Goal: Task Accomplishment & Management: Manage account settings

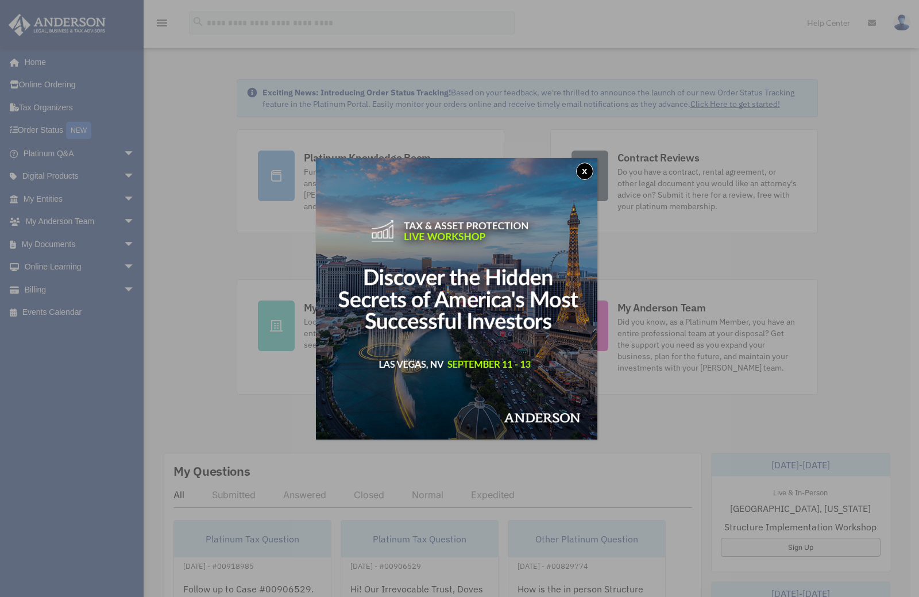
click at [588, 171] on button "x" at bounding box center [584, 171] width 17 height 17
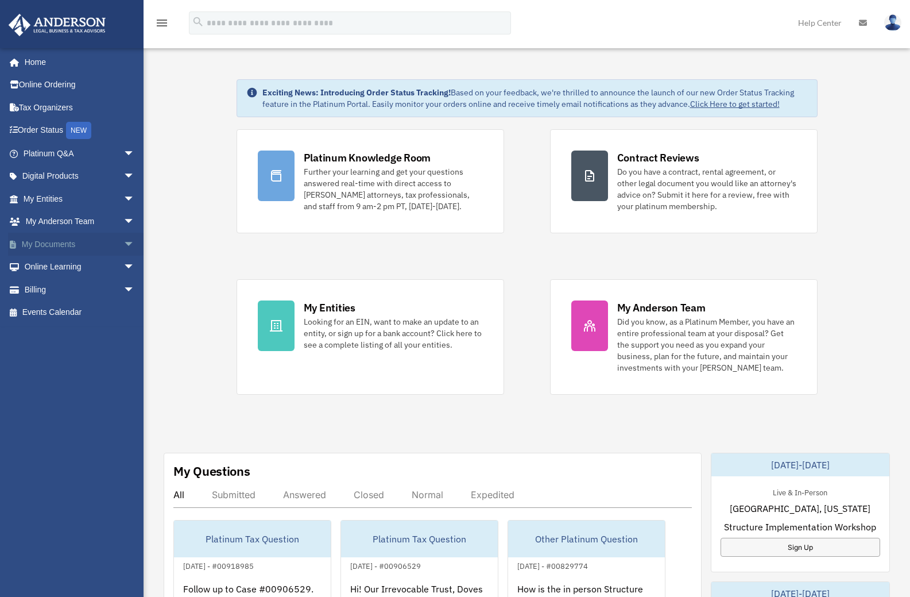
click at [124, 241] on span "arrow_drop_down" at bounding box center [135, 245] width 23 height 24
click at [44, 265] on link "Box" at bounding box center [84, 267] width 136 height 23
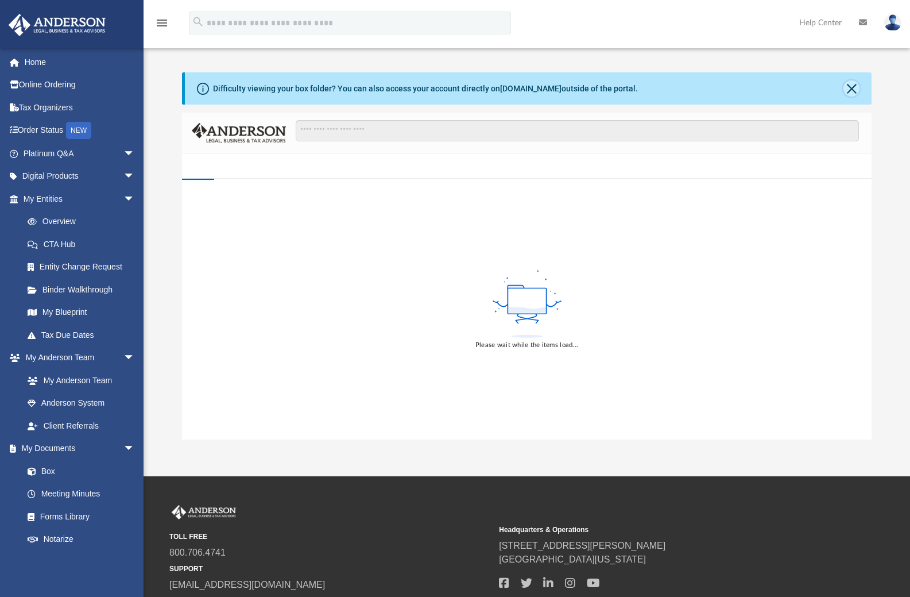
click at [852, 87] on button "Close" at bounding box center [852, 88] width 16 height 16
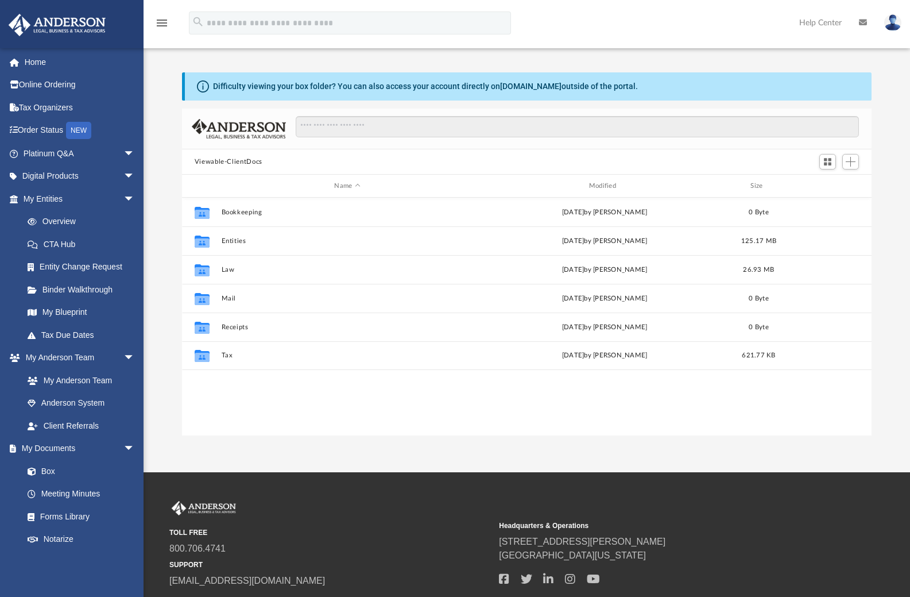
scroll to position [253, 681]
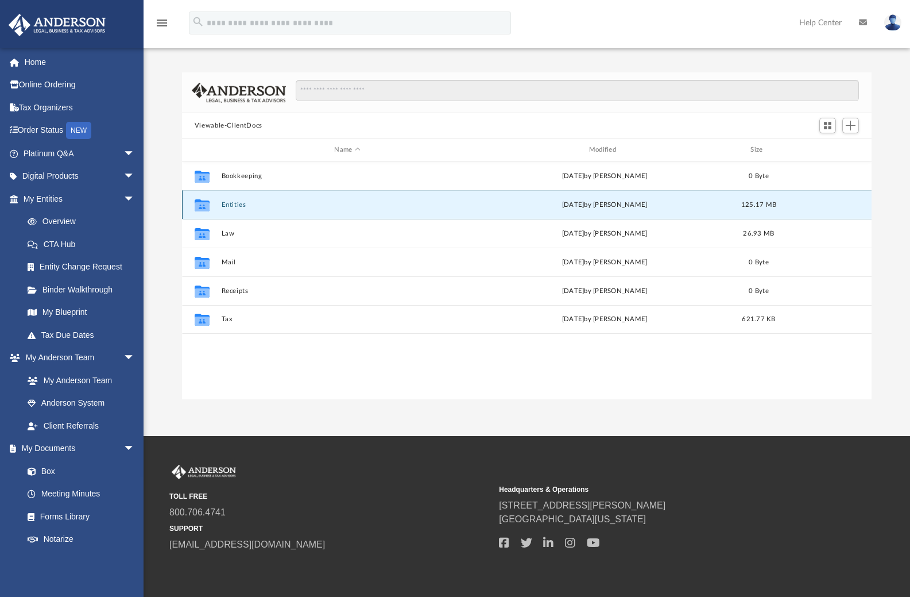
click at [229, 209] on button "Entities" at bounding box center [347, 204] width 252 height 7
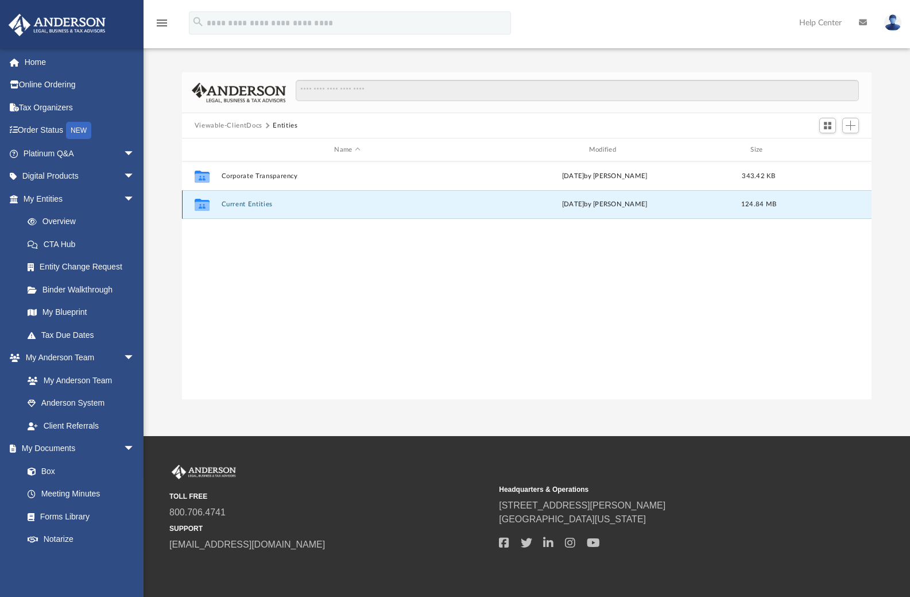
click at [240, 204] on button "Current Entities" at bounding box center [347, 203] width 252 height 7
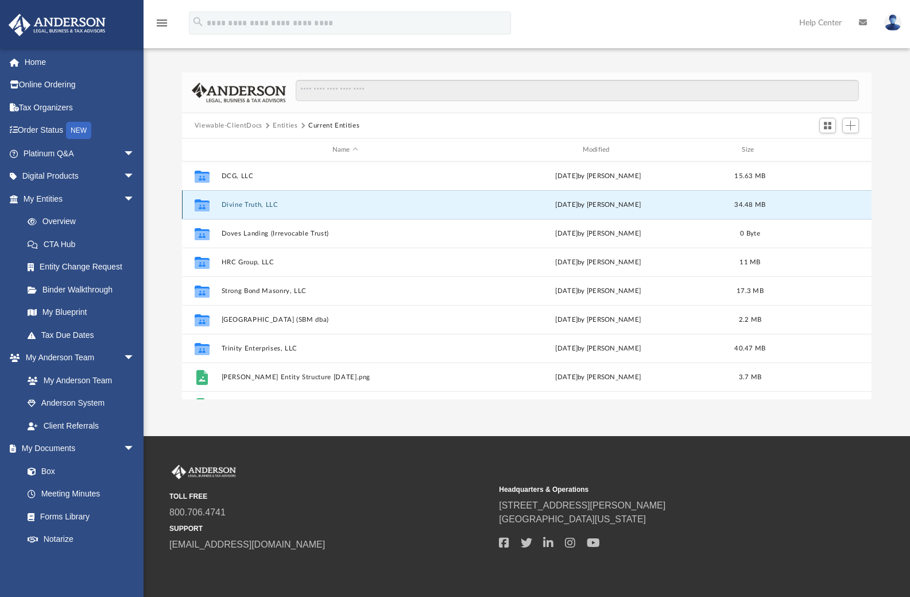
click at [240, 204] on button "Divine Truth, LLC" at bounding box center [345, 204] width 248 height 7
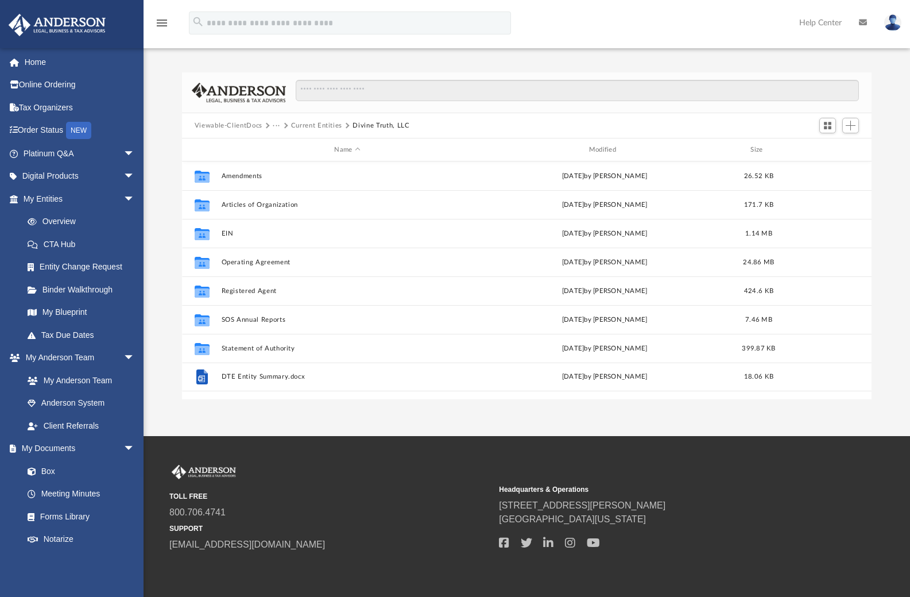
click at [323, 125] on button "Current Entities" at bounding box center [316, 126] width 51 height 10
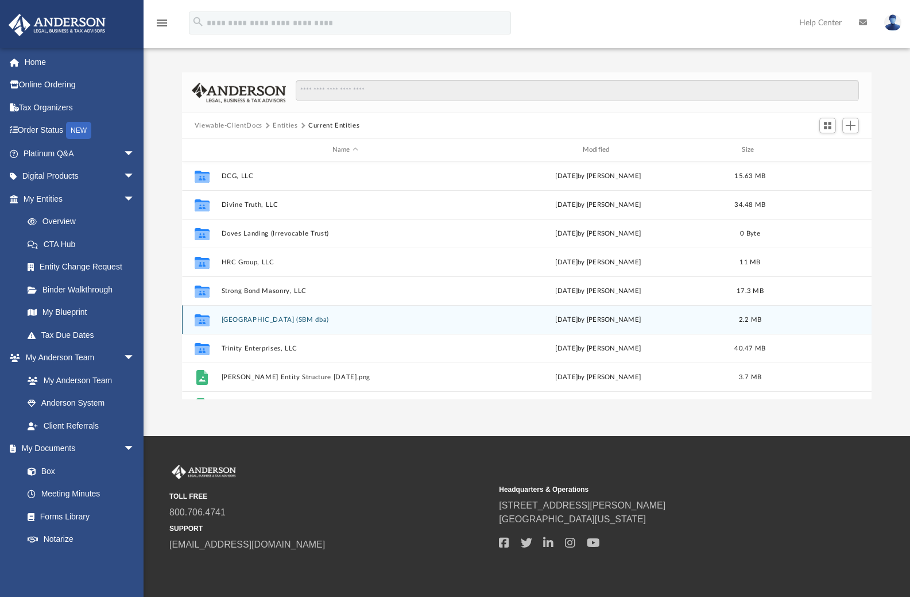
click at [258, 321] on button "[GEOGRAPHIC_DATA] (SBM dba)" at bounding box center [345, 319] width 248 height 7
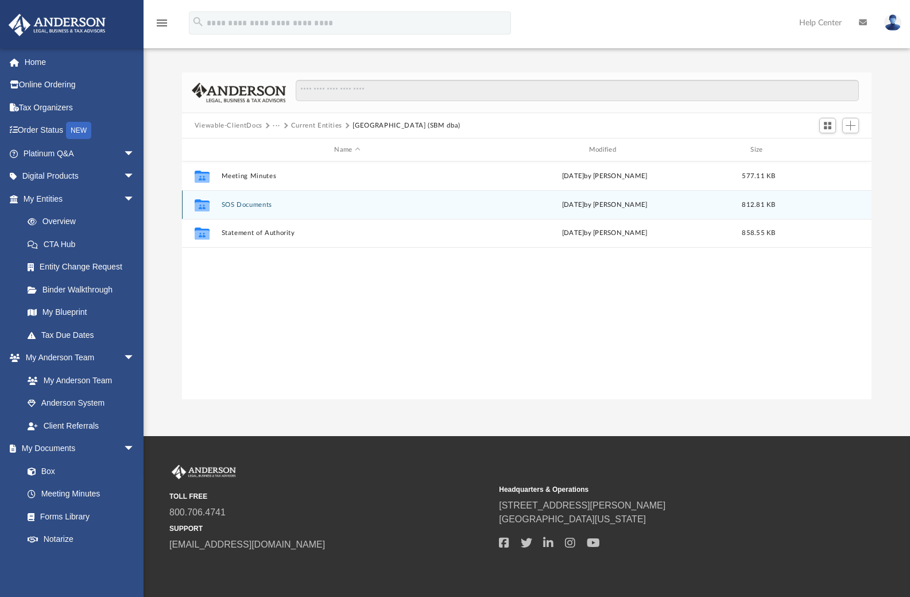
click at [261, 204] on button "SOS Documents" at bounding box center [347, 204] width 252 height 7
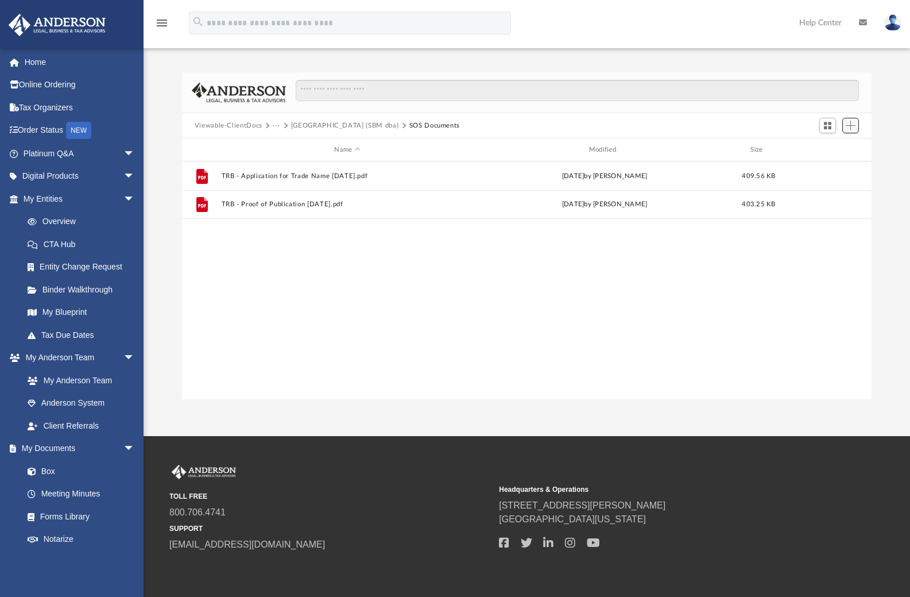
click at [852, 129] on span "Add" at bounding box center [851, 126] width 10 height 10
click at [840, 150] on li "Upload" at bounding box center [834, 148] width 37 height 12
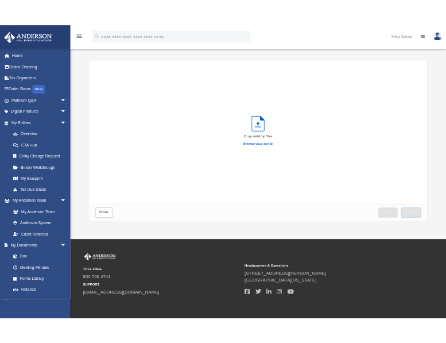
scroll to position [283, 681]
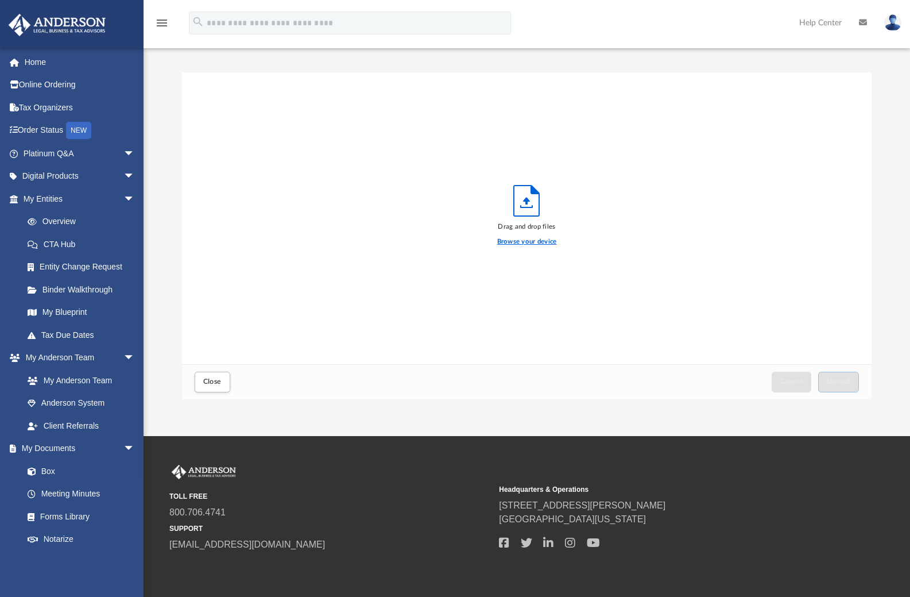
click at [548, 241] on label "Browse your device" at bounding box center [527, 242] width 60 height 10
click at [0, 0] on input "Browse your device" at bounding box center [0, 0] width 0 height 0
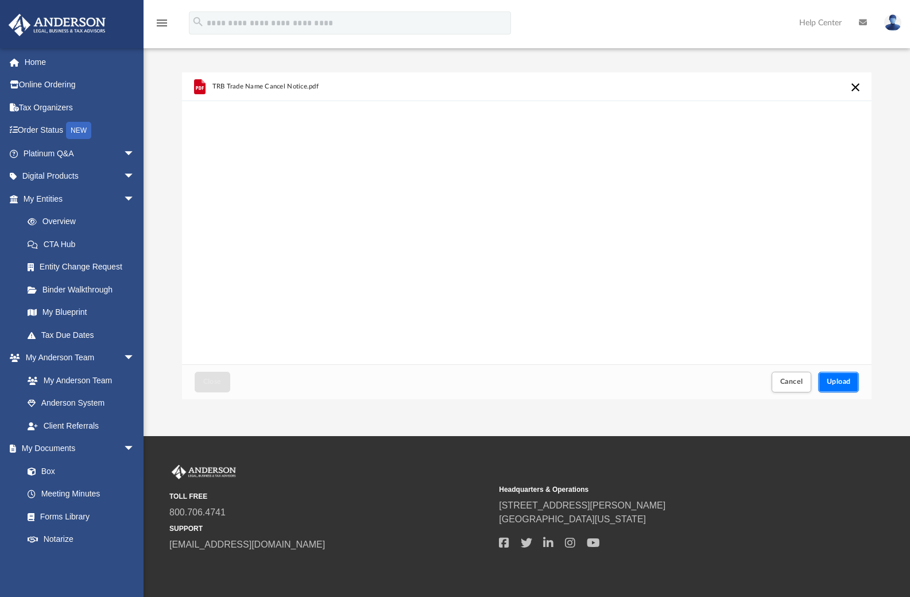
click at [846, 384] on span "Upload" at bounding box center [839, 381] width 24 height 7
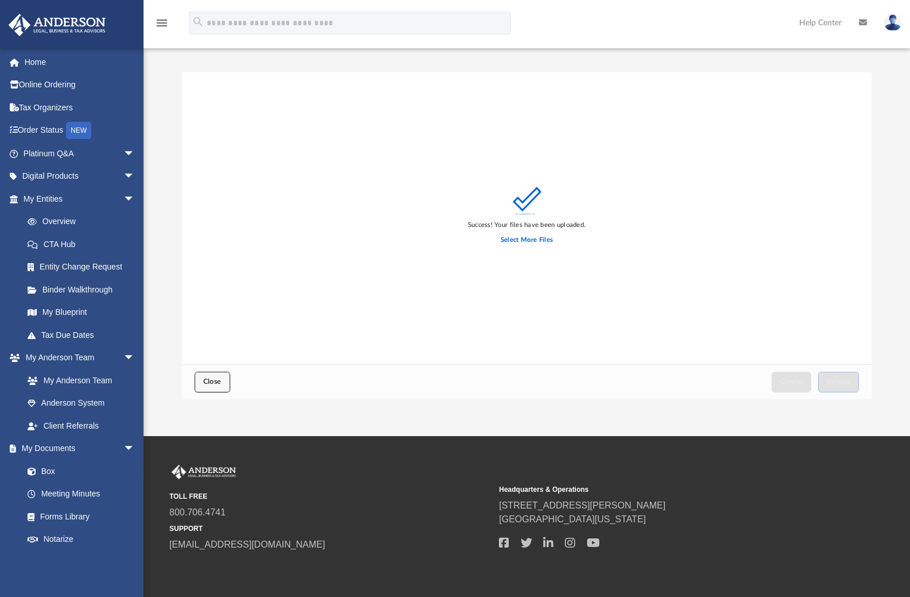
click at [219, 384] on span "Close" at bounding box center [212, 381] width 18 height 7
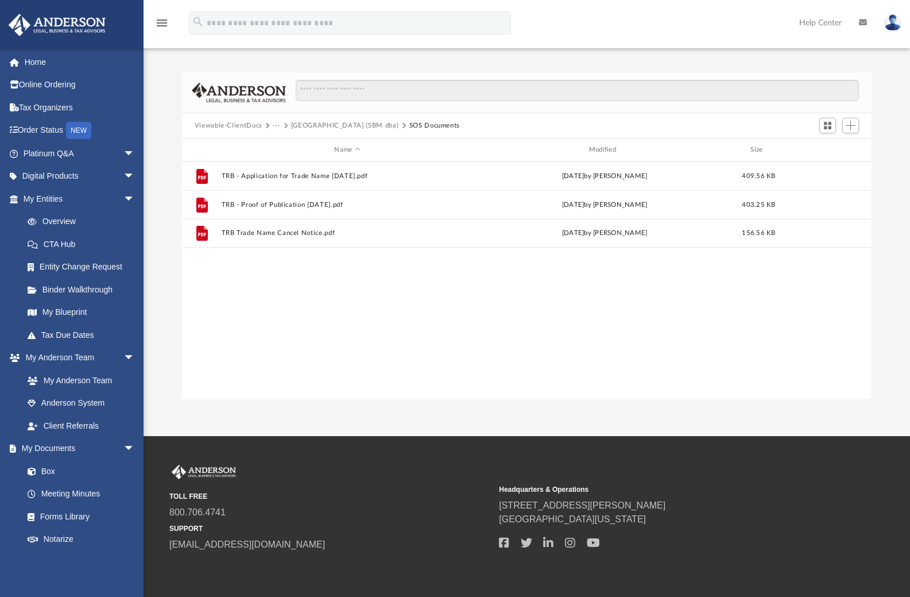
click at [273, 123] on button "···" at bounding box center [276, 126] width 7 height 10
click at [247, 122] on button "Viewable-ClientDocs" at bounding box center [229, 126] width 68 height 10
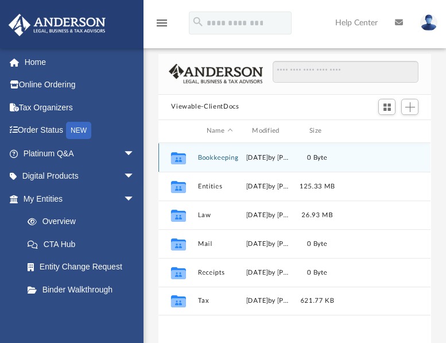
scroll to position [253, 264]
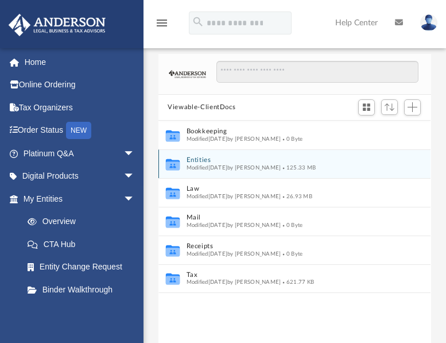
click at [203, 160] on button "Entities" at bounding box center [287, 159] width 201 height 7
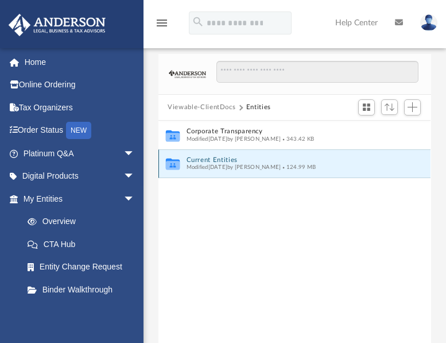
click at [202, 159] on button "Current Entities" at bounding box center [287, 159] width 201 height 7
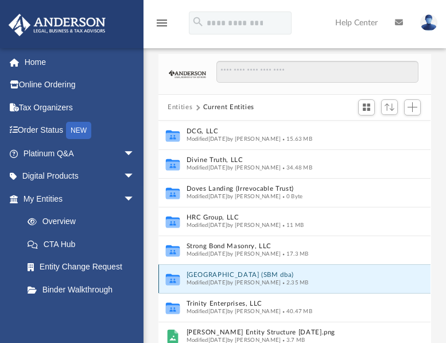
click at [224, 278] on button "[GEOGRAPHIC_DATA] (SBM dba)" at bounding box center [287, 274] width 201 height 7
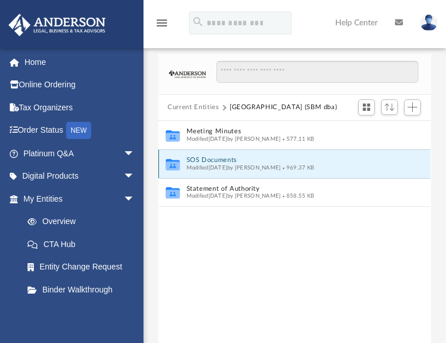
click at [199, 159] on button "SOS Documents" at bounding box center [287, 159] width 201 height 7
